Goal: Task Accomplishment & Management: Complete application form

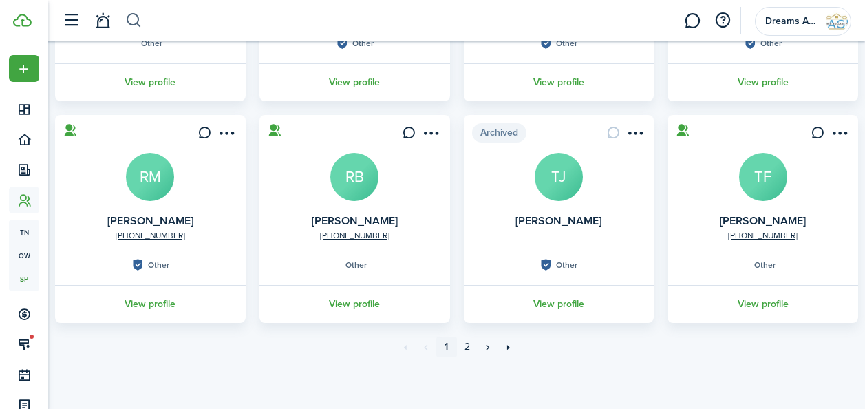
scroll to position [88, 0]
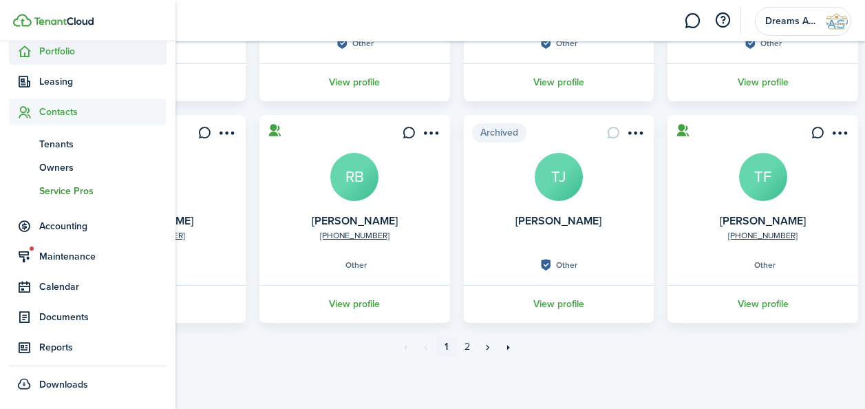
click at [65, 54] on span "Portfolio" at bounding box center [102, 51] width 127 height 14
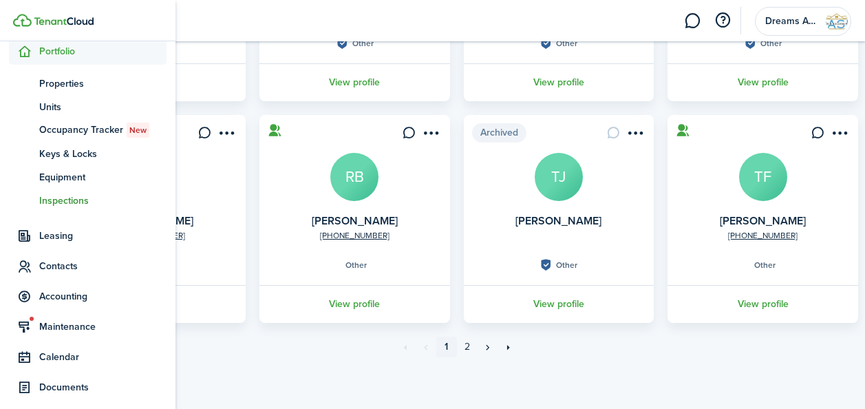
click at [85, 200] on span "Inspections" at bounding box center [102, 200] width 127 height 14
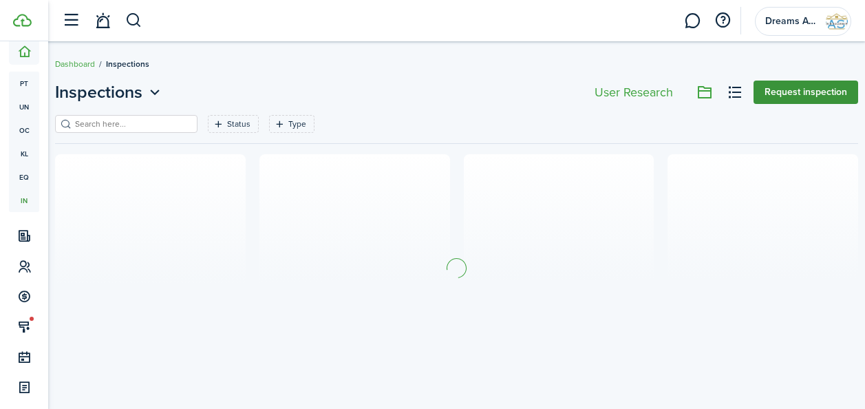
click at [803, 93] on button "Request inspection" at bounding box center [806, 92] width 105 height 23
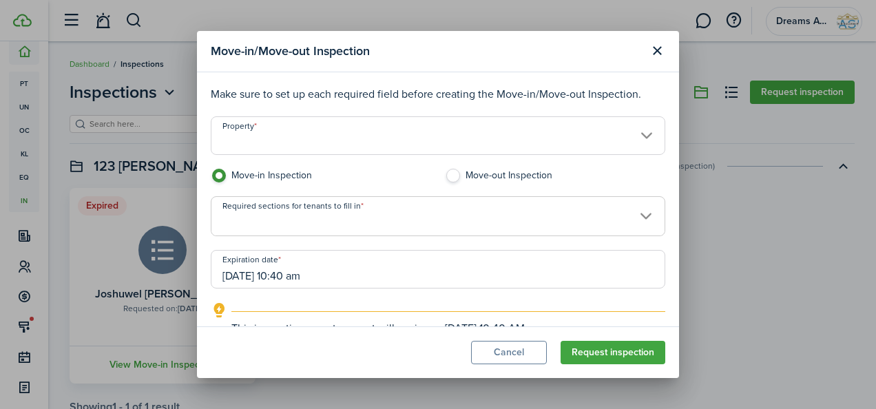
click at [330, 146] on input "Property" at bounding box center [438, 135] width 454 height 39
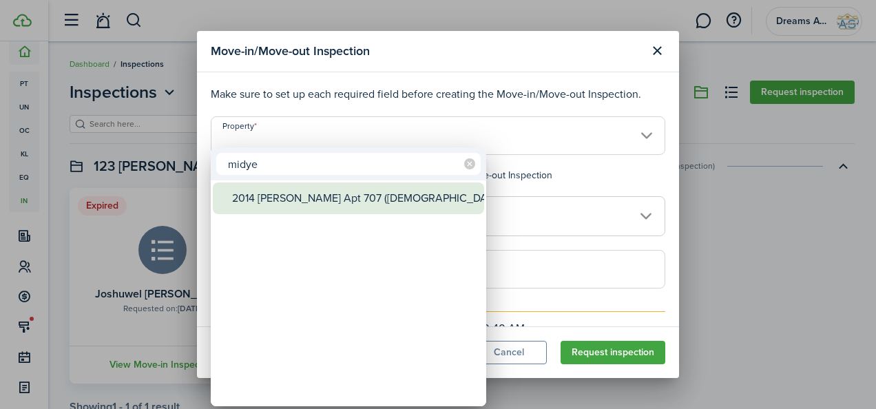
type input "midye"
click at [316, 203] on div "2014 [PERSON_NAME] Apt 707 ([DEMOGRAPHIC_DATA] Supportive)" at bounding box center [354, 198] width 244 height 32
type input "2014 [PERSON_NAME] Apt 707 ([DEMOGRAPHIC_DATA] Supportive)"
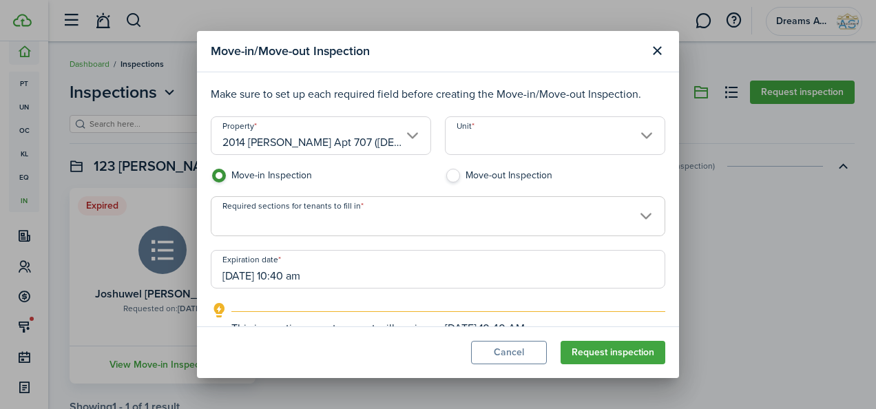
scroll to position [0, 44]
click at [517, 143] on input "Unit" at bounding box center [555, 135] width 220 height 39
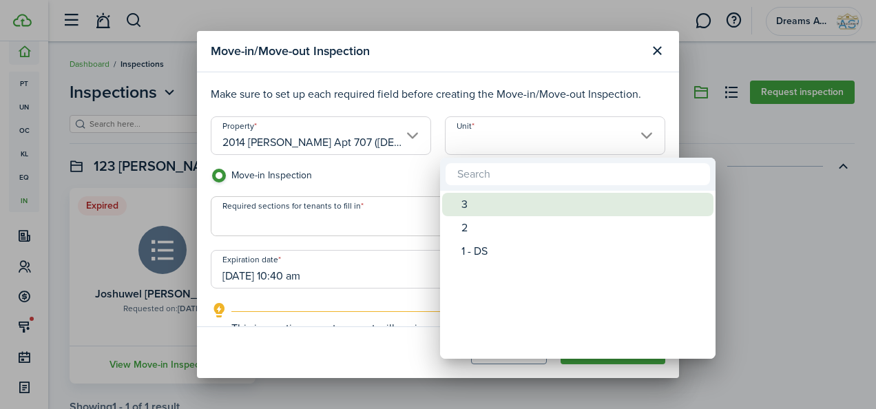
click at [488, 201] on div "3" at bounding box center [583, 204] width 244 height 23
type input "3"
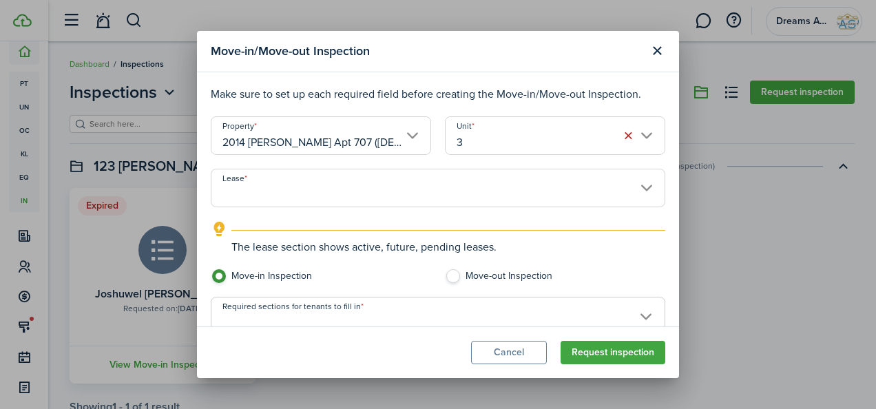
click at [327, 198] on input "Lease" at bounding box center [438, 188] width 454 height 39
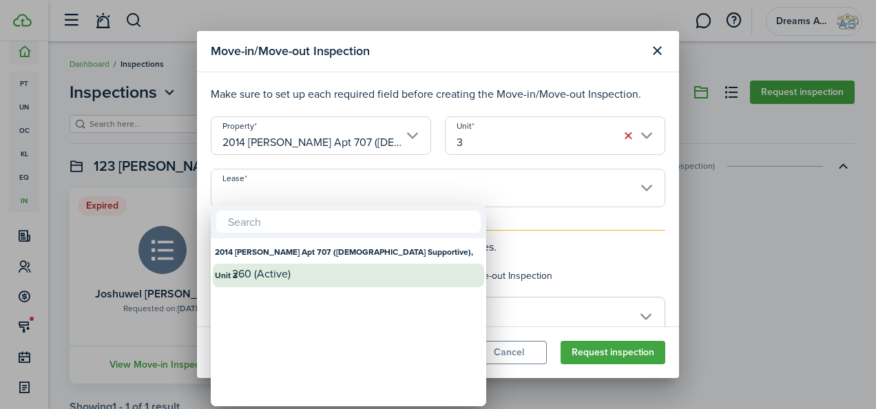
click at [325, 268] on div "260 (Active)" at bounding box center [354, 274] width 244 height 12
type input "2014 [PERSON_NAME] Apt 707 ([DEMOGRAPHIC_DATA] Supportive), Unit 3. Lease #260 …"
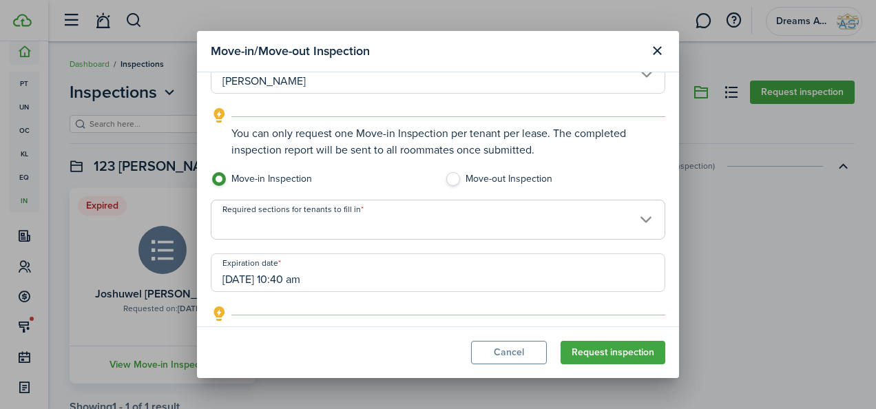
scroll to position [216, 0]
click at [355, 226] on span at bounding box center [437, 224] width 453 height 23
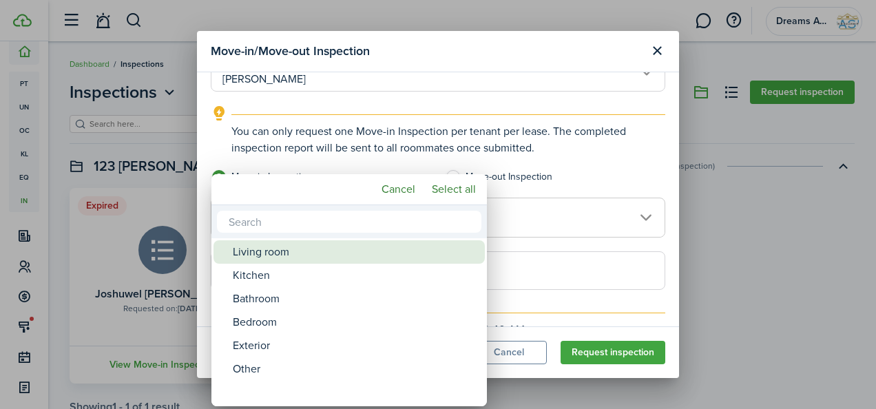
click at [279, 260] on div "Living room" at bounding box center [355, 251] width 244 height 23
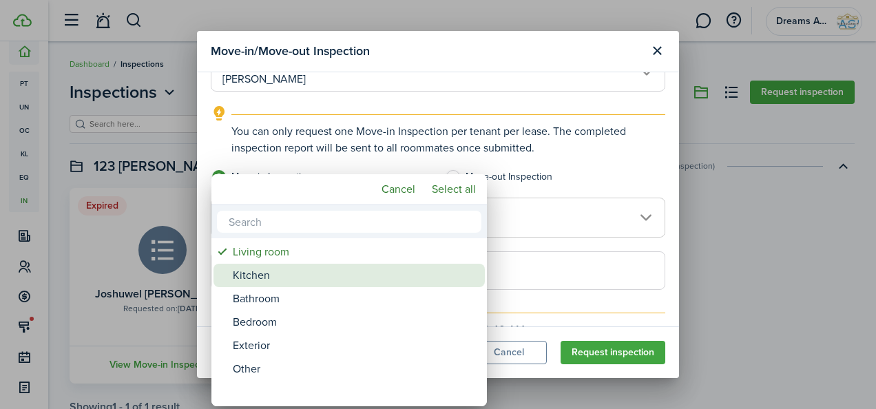
click at [278, 277] on div "Kitchen" at bounding box center [355, 275] width 244 height 23
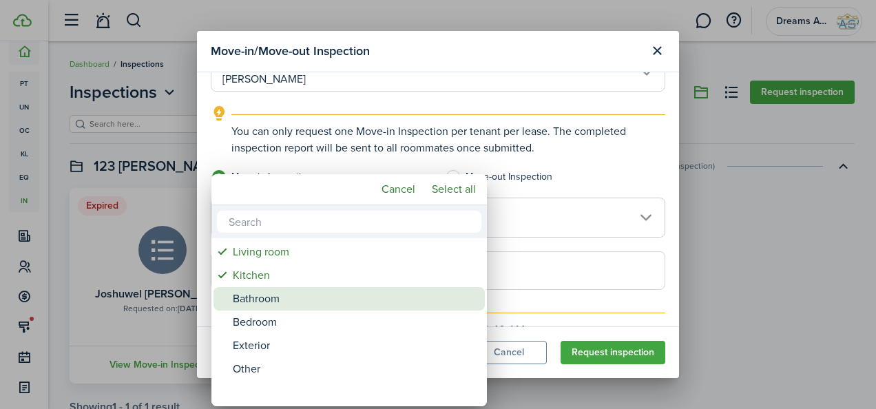
click at [278, 297] on div "Bathroom" at bounding box center [355, 298] width 244 height 23
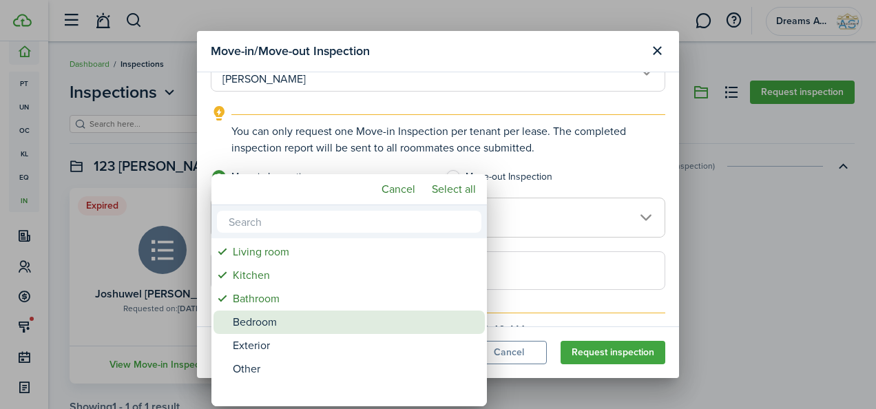
click at [277, 317] on div "Bedroom" at bounding box center [355, 321] width 244 height 23
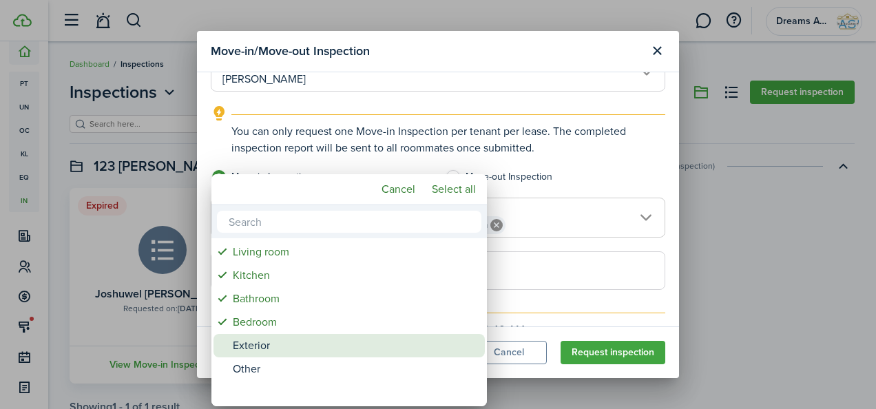
click at [276, 341] on div "Exterior" at bounding box center [355, 345] width 244 height 23
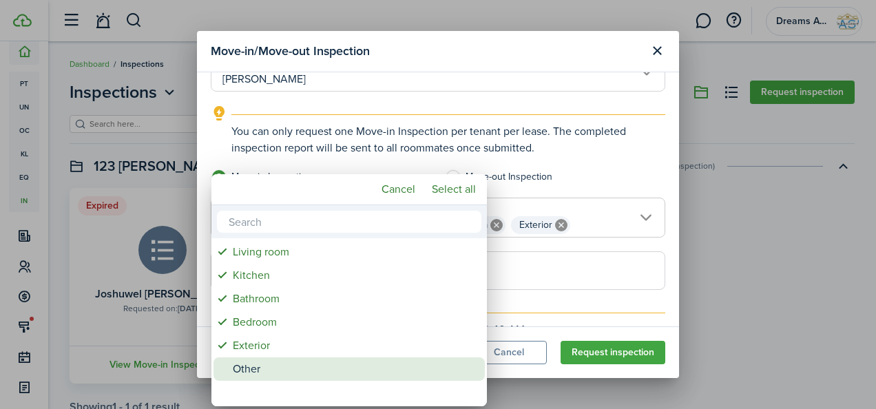
click at [275, 363] on div "Other" at bounding box center [355, 368] width 244 height 23
type input "Living room, Kitchen, Bathroom, Bedroom, Exterior, Other"
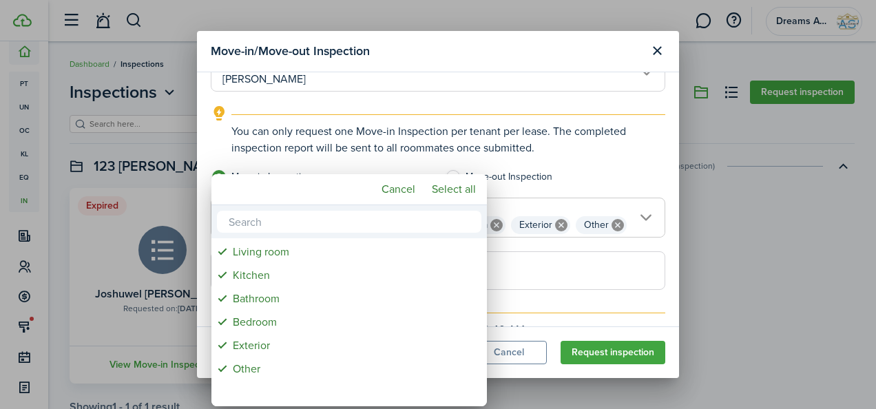
click at [578, 154] on div at bounding box center [438, 204] width 1096 height 629
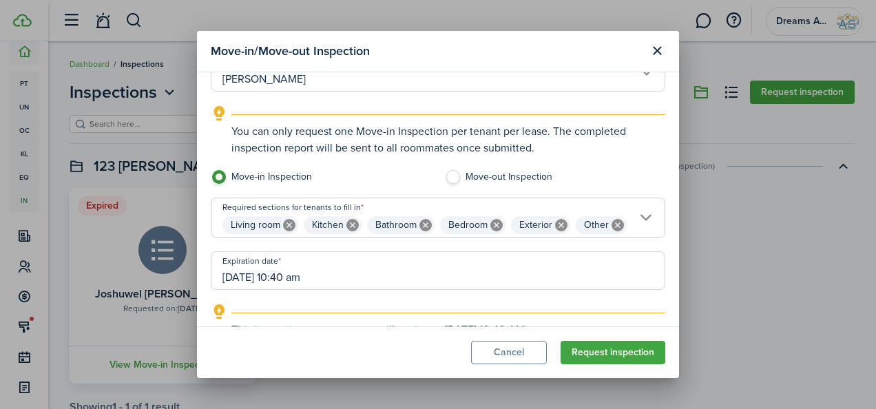
scroll to position [281, 0]
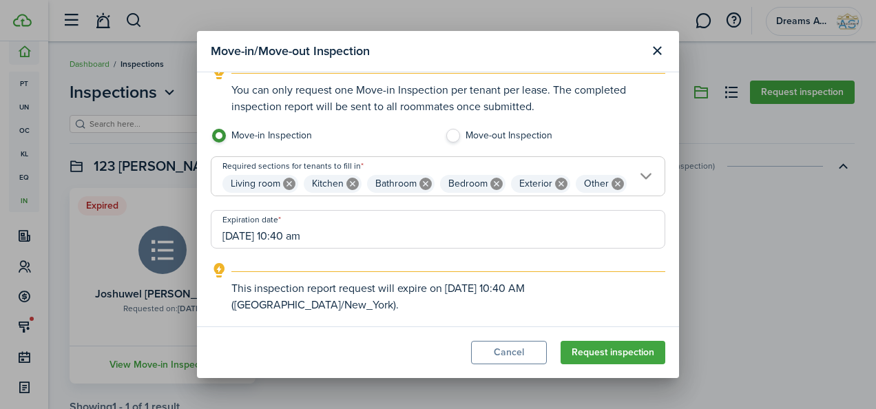
click at [347, 236] on input "[DATE] 10:40 am" at bounding box center [438, 229] width 454 height 39
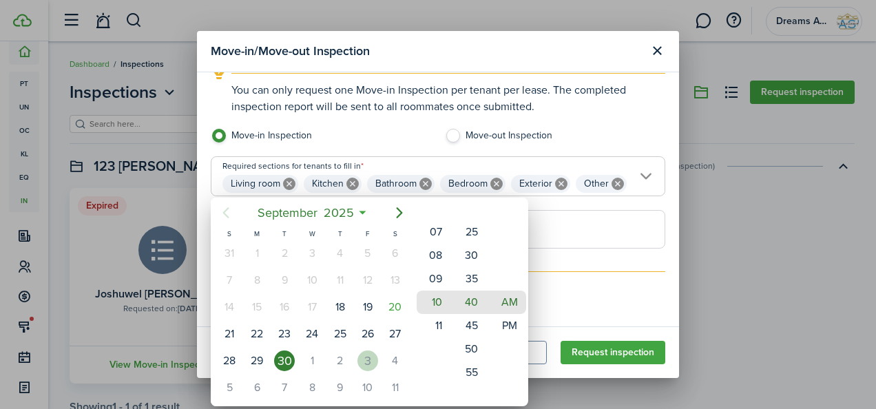
click at [362, 363] on div "3" at bounding box center [367, 360] width 21 height 21
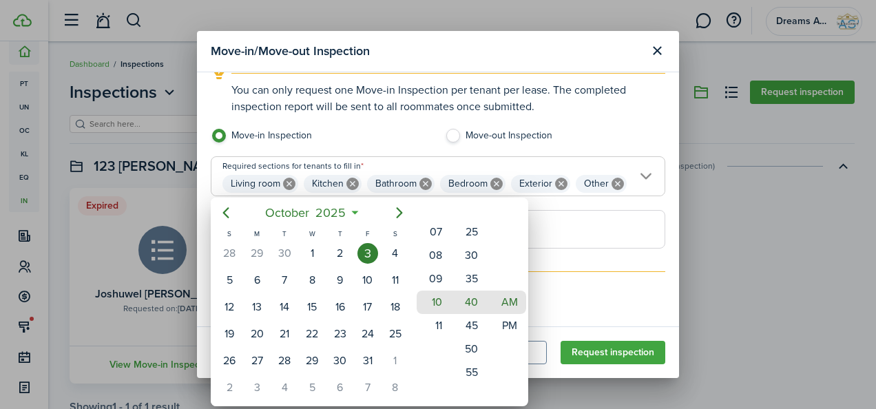
scroll to position [0, 0]
click at [226, 216] on icon "Previous page" at bounding box center [226, 212] width 6 height 11
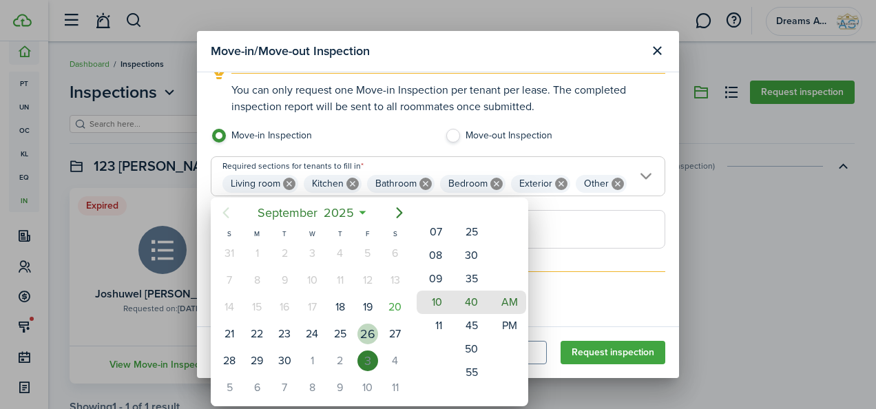
click at [360, 335] on div "26" at bounding box center [367, 334] width 21 height 21
click at [436, 229] on mbsc-wheel-item "07" at bounding box center [433, 231] width 34 height 23
click at [437, 250] on mbsc-wheel-item "05" at bounding box center [433, 255] width 34 height 23
click at [468, 372] on mbsc-wheel-item "55" at bounding box center [471, 372] width 34 height 23
click at [469, 229] on mbsc-wheel-item "40" at bounding box center [471, 231] width 34 height 23
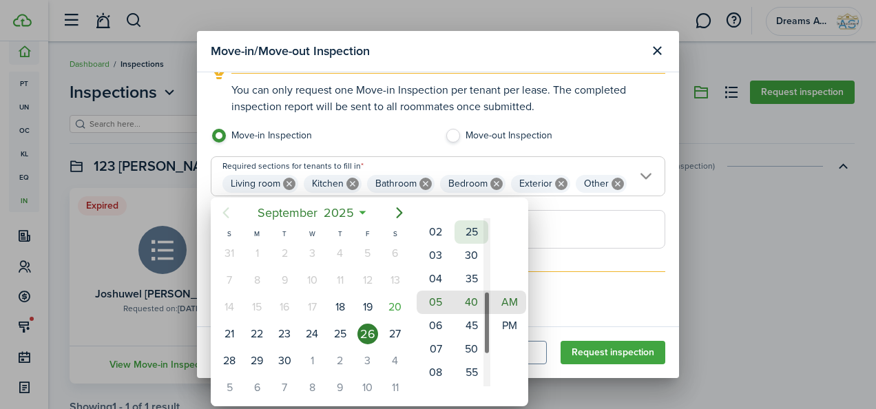
click at [469, 229] on mbsc-wheel-item "25" at bounding box center [471, 231] width 34 height 23
click at [469, 229] on mbsc-wheel-item "10" at bounding box center [471, 231] width 34 height 23
click at [469, 254] on mbsc-wheel-item "00" at bounding box center [471, 255] width 34 height 23
click at [511, 328] on mbsc-wheel-item "PM" at bounding box center [509, 325] width 34 height 23
type input "[DATE] 05:00 pm"
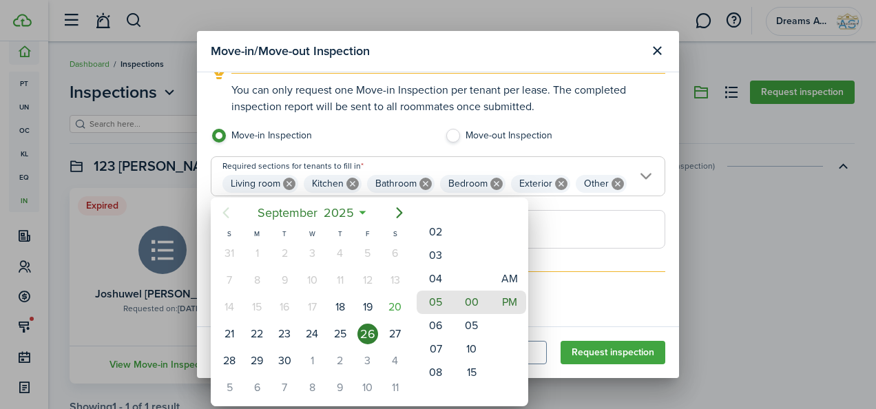
click at [586, 315] on div at bounding box center [438, 204] width 1096 height 629
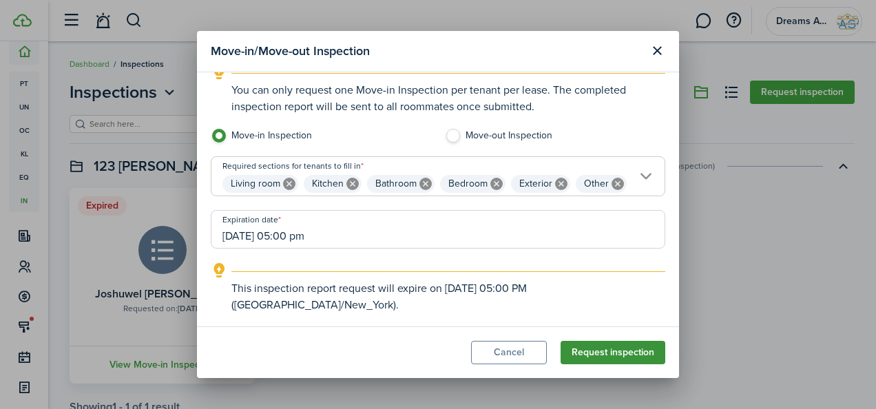
click at [584, 355] on button "Request inspection" at bounding box center [612, 352] width 105 height 23
